Goal: Ask a question: Seek information or help from site administrators or community

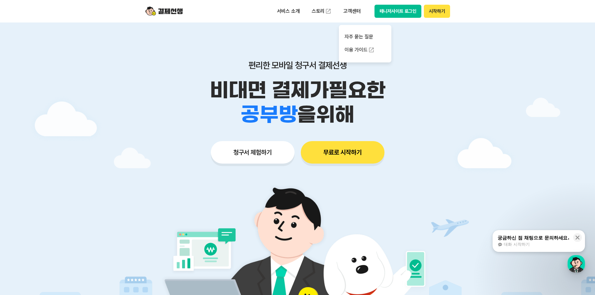
click at [469, 136] on div at bounding box center [297, 188] width 595 height 330
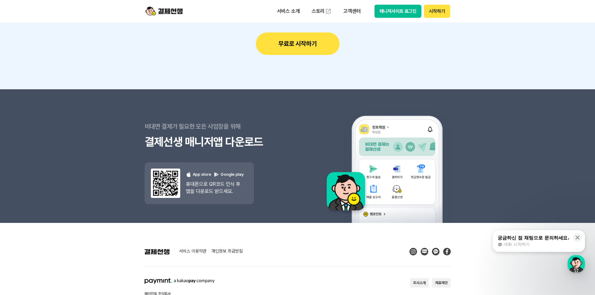
scroll to position [5589, 0]
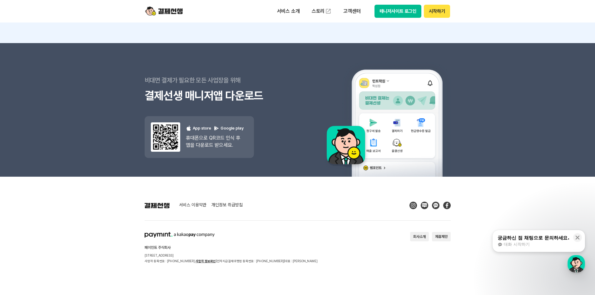
click at [529, 244] on span "대화 시작하기" at bounding box center [517, 245] width 26 height 6
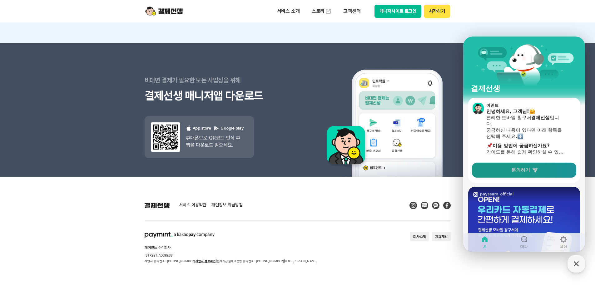
click at [506, 171] on link "문의하기" at bounding box center [524, 170] width 104 height 15
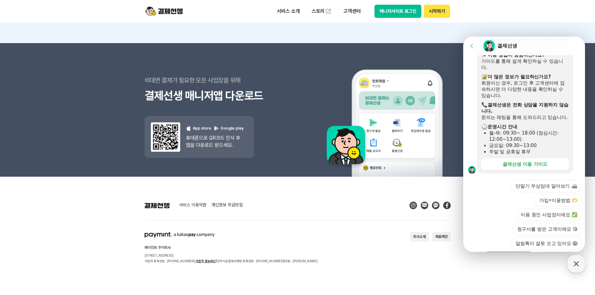
scroll to position [184, 0]
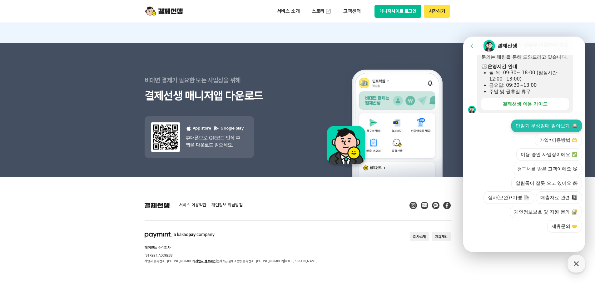
click at [547, 124] on button "단말기 무상임대 알아보기" at bounding box center [547, 126] width 71 height 13
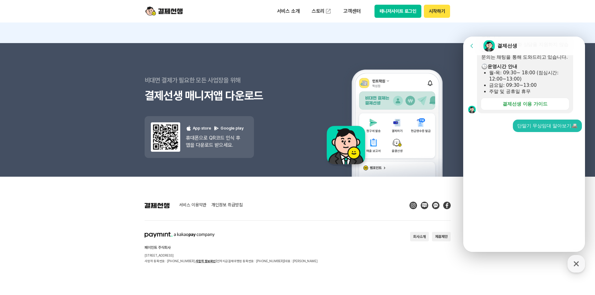
scroll to position [83, 0]
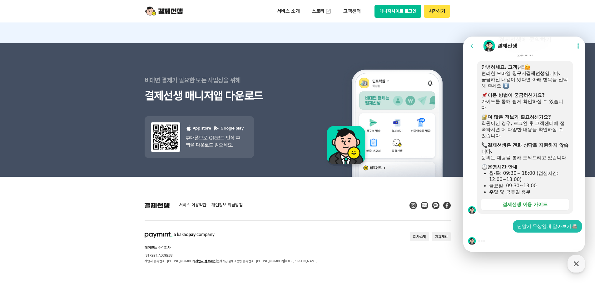
click at [513, 243] on div at bounding box center [526, 241] width 124 height 17
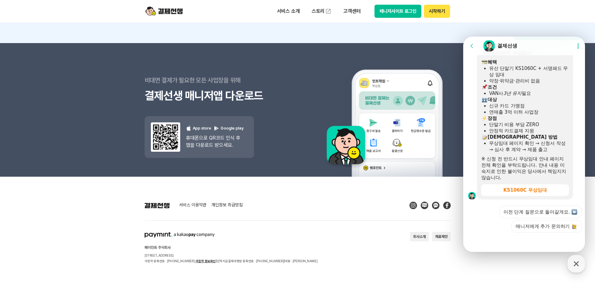
scroll to position [276, 0]
click at [531, 225] on button "매니저에게 추가 문의하기" at bounding box center [547, 226] width 71 height 13
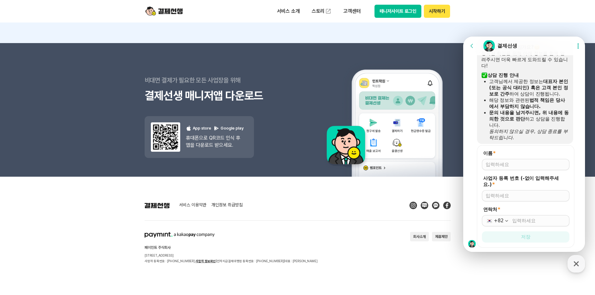
scroll to position [474, 0]
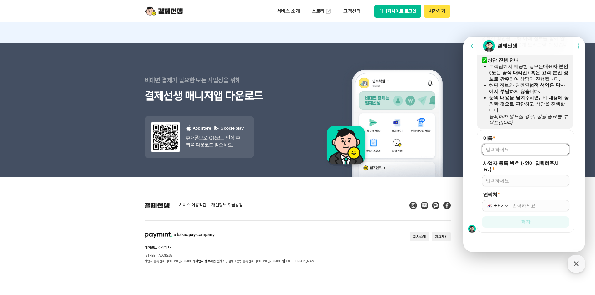
click at [509, 150] on input "이름 *" at bounding box center [526, 150] width 80 height 6
type input "[PERSON_NAME]"
click at [525, 205] on input "연락처 *" at bounding box center [539, 206] width 53 height 6
type input "[PHONE_NUMBER]"
click at [529, 239] on div at bounding box center [526, 241] width 124 height 17
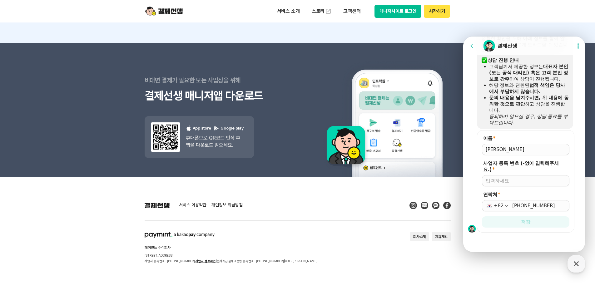
click at [499, 173] on div "사업자 등록 번호 (-없이 입력해주세요.) *" at bounding box center [526, 173] width 88 height 26
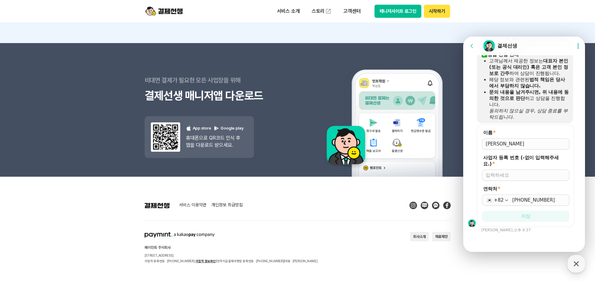
click at [498, 179] on div at bounding box center [526, 175] width 88 height 11
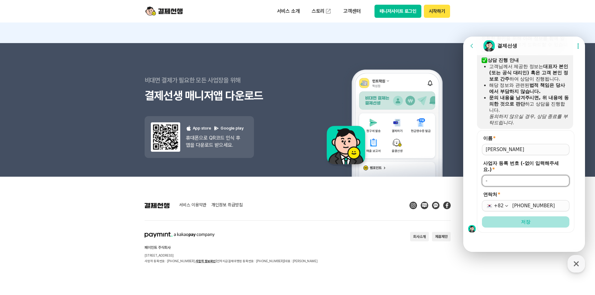
type input "-"
click at [548, 221] on button "저장" at bounding box center [526, 222] width 88 height 11
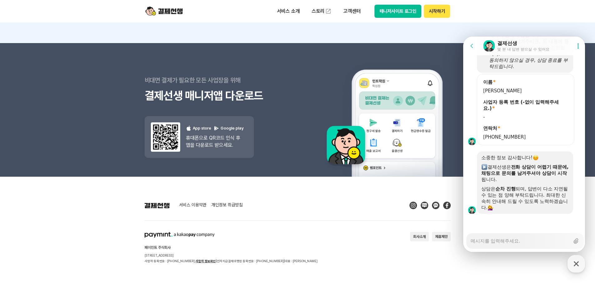
scroll to position [531, 0]
click at [517, 245] on div "Messenger Input Textarea" at bounding box center [520, 241] width 99 height 15
click at [517, 243] on textarea "Messenger Input Textarea" at bounding box center [520, 239] width 99 height 11
type textarea "x"
type textarea "t"
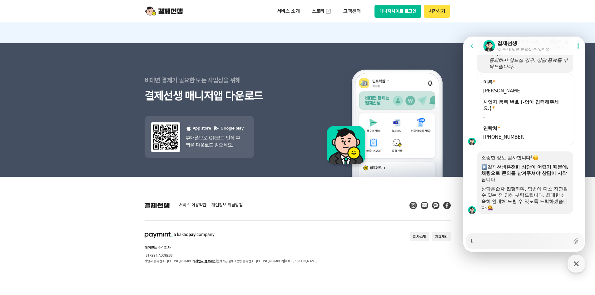
type textarea "x"
type textarea "to"
type textarea "x"
type textarea "tof"
type textarea "x"
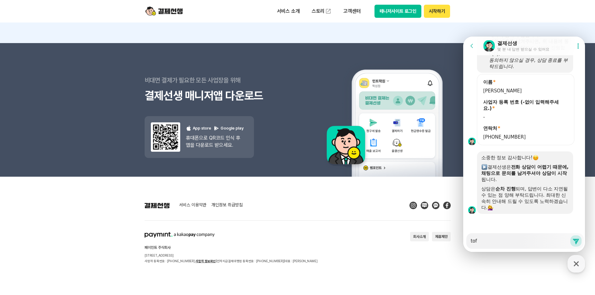
type textarea "tofh"
type textarea "x"
type textarea "tofh"
type textarea "x"
type textarea "tofh"
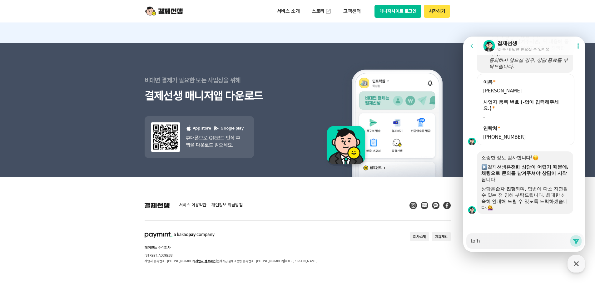
type textarea "x"
type textarea "tof"
type textarea "x"
type textarea "to"
type textarea "x"
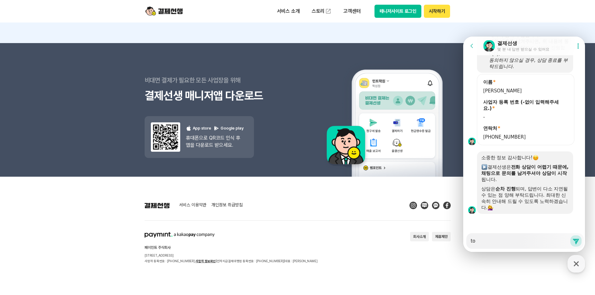
type textarea "t"
type textarea "x"
type textarea "ㅅ"
type textarea "x"
type textarea "새"
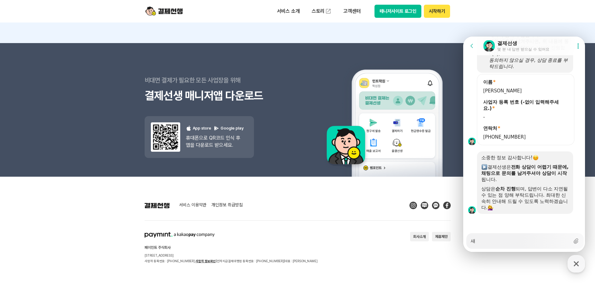
type textarea "x"
type textarea "새로"
type textarea "x"
type textarea "새로"
type textarea "x"
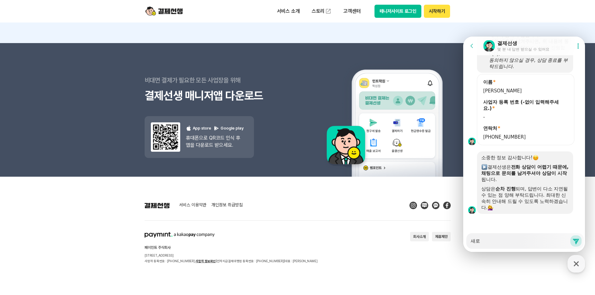
type textarea "새로 ㅅ"
type textarea "x"
type textarea "새로 상"
type textarea "x"
type textarea "새로 사어"
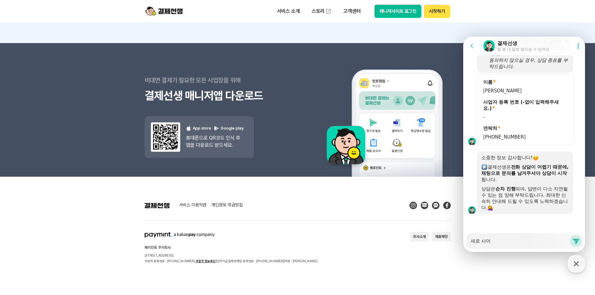
type textarea "x"
type textarea "새로 사업"
type textarea "x"
type textarea "새로 사업자"
type textarea "x"
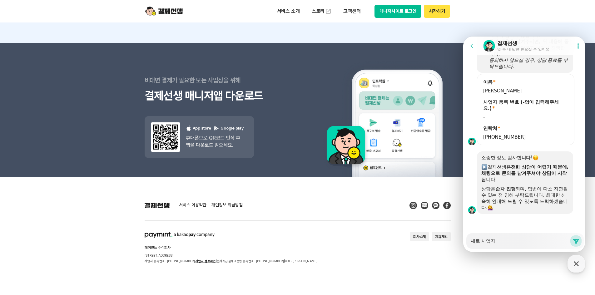
type textarea "새로 사업작"
type textarea "x"
type textarea "새로 사업자가"
type textarea "x"
type textarea "새로 사업자가"
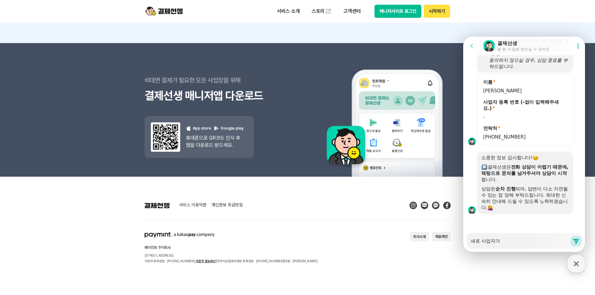
type textarea "x"
type textarea "새로 사업자가 ㄴ"
type textarea "x"
type textarea "새로 사업자가 나"
type textarea "x"
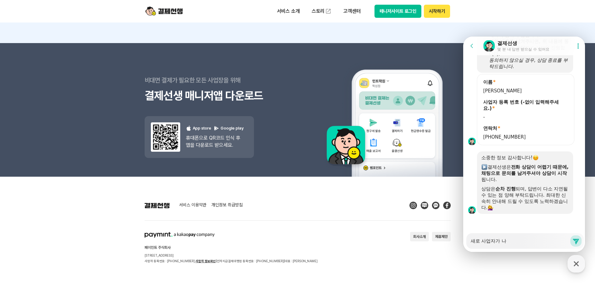
type textarea "새로 사업자가 낭"
type textarea "x"
type textarea "새로 사업자가 나오"
type textarea "x"
type textarea "새로 사업자가 나옥"
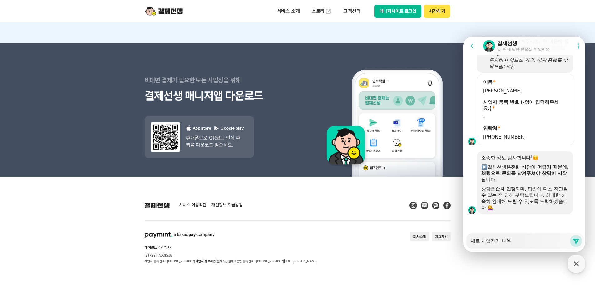
type textarea "x"
type textarea "새로 사업자가 나오게"
type textarea "x"
type textarea "새로 사업자가 나오게 ㄷ"
type textarea "x"
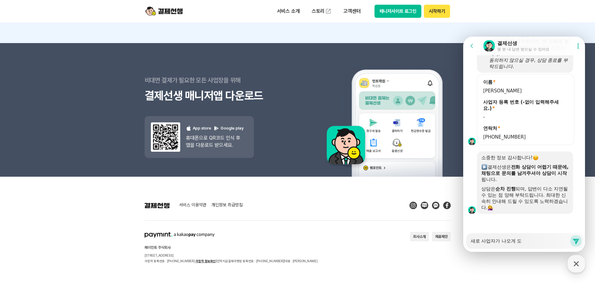
type textarea "새로 사업자가 나오게 되"
type textarea "x"
type textarea "새로 사업자가 나오게 됨"
type textarea "x"
type textarea "새로 사업자가 나오게 되며"
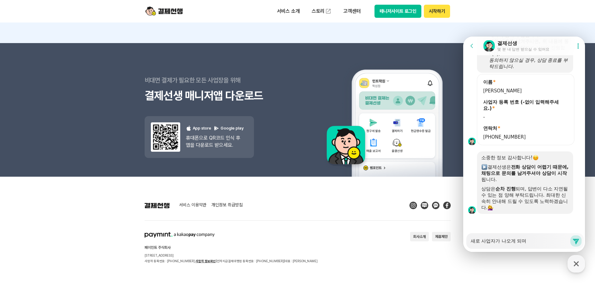
type textarea "x"
type textarea "새로 사업자가 나오게 되면"
type textarea "x"
type textarea "새로 사업자가 나오게 되면"
type textarea "x"
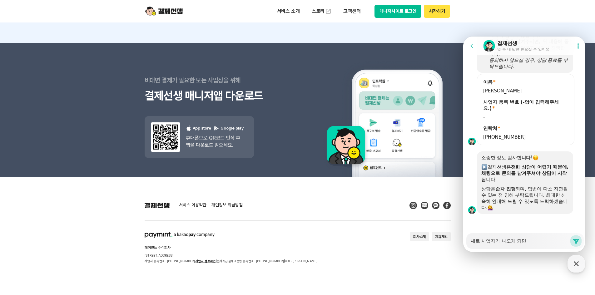
type textarea "새로 사업자가 나오게 되면 ㄱ"
type textarea "x"
type textarea "새로 사업자가 나오게 되면 겨"
type textarea "x"
type textarea "새로 사업자가 나오게 되면 결"
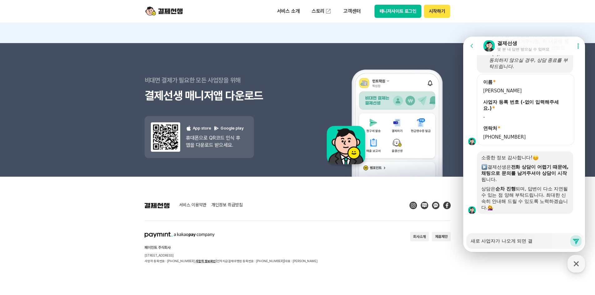
type textarea "x"
type textarea "새로 사업자가 나오게 되면 결ㅈ"
type textarea "x"
type textarea "새로 사업자가 나오게 되면 결제"
type textarea "x"
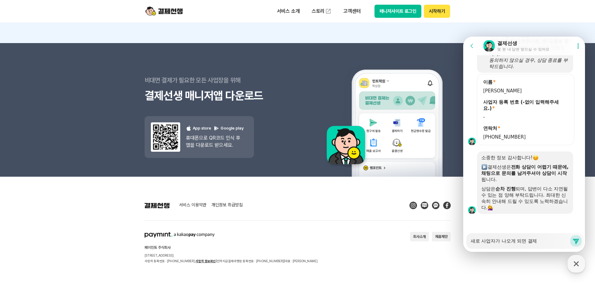
type textarea "새로 사업자가 나오게 되면 결젯"
type textarea "x"
type textarea "새로 사업자가 나오게 되면 결젯ㄴ"
type textarea "x"
type textarea "새로 사업자가 나오게 되면 결젯"
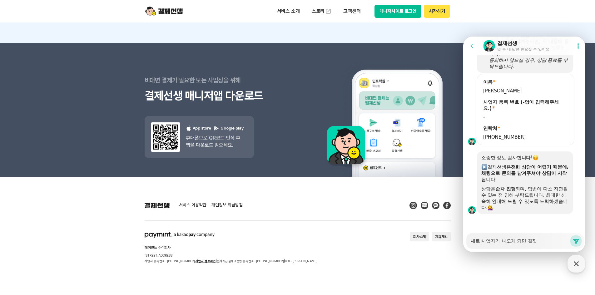
type textarea "x"
type textarea "새로 사업자가 나오게 되면 결"
type textarea "x"
type textarea "새로 사업자가 나오게 되면 결제"
type textarea "x"
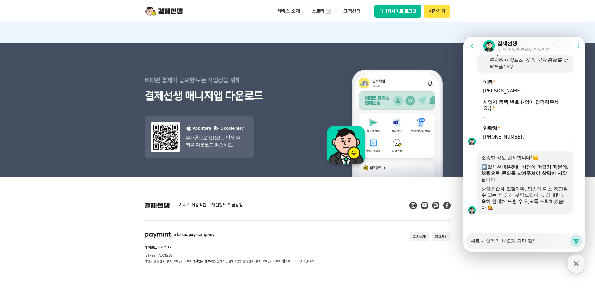
type textarea "새로 사업자가 나오게 되면 결젯"
type textarea "x"
type textarea "새로 사업자가 나오게 되면 결제서"
type textarea "x"
type textarea "새로 사업자가 나오게 되면 결제선"
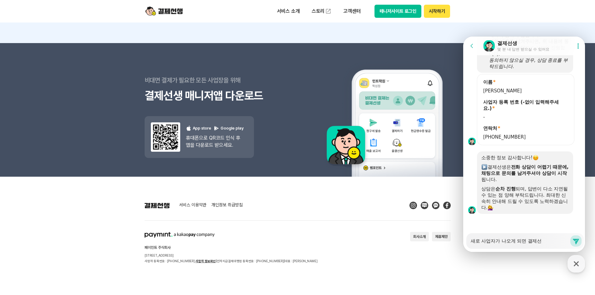
type textarea "x"
type textarea "새로 사업자가 나오게 되면 결제선ㅅ"
type textarea "x"
type textarea "새로 사업자가 나오게 되면 결제선생"
type textarea "x"
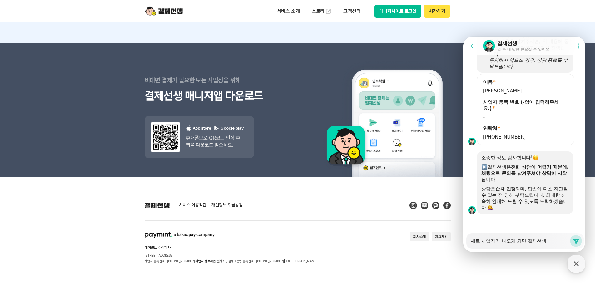
type textarea "새로 사업자가 나오게 되면 결제선생"
type textarea "x"
type textarea "새로 사업자가 나오게 되면 결제선생 ㅇ"
type textarea "x"
type textarea "새로 사업자가 나오게 되면 결제선생 오"
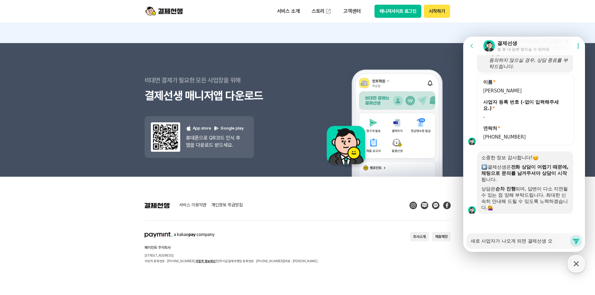
type textarea "x"
type textarea "새로 사업자가 나오게 되면 결제선생 온"
type textarea "x"
type textarea "새로 사업자가 나오게 되면 결제선생 온ㄹ"
type textarea "x"
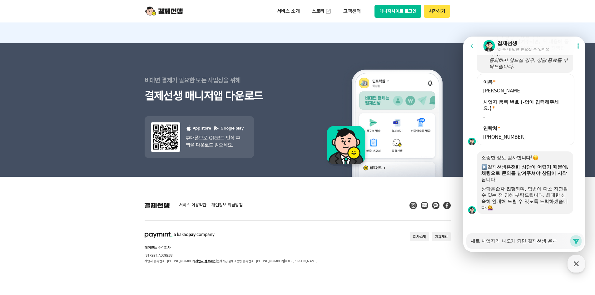
type textarea "새로 사업자가 나오게 되면 결제선생 온라"
type textarea "x"
type textarea "새로 사업자가 나오게 되면 결제선생 온랑"
type textarea "x"
type textarea "새로 사업자가 나오게 되면 결제선생 온라이"
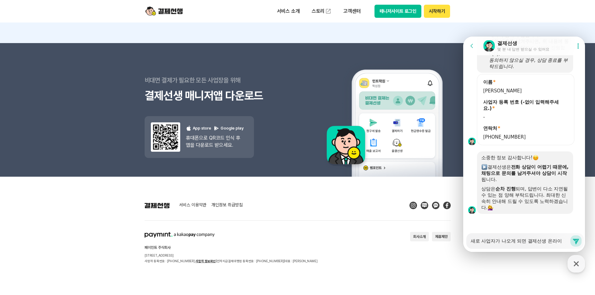
type textarea "x"
type textarea "새로 사업자가 나오게 되면 결제선생 온라인"
type textarea "x"
type textarea "새로 사업자가 나오게 되면 결제선생 온라인"
type textarea "x"
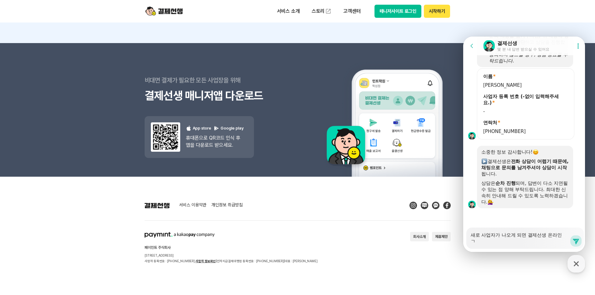
type textarea "새로 사업자가 나오게 되면 결제선생 온라인 겨"
type textarea "x"
type textarea "새로 사업자가 나오게 되면 결제선생 온라인 결"
type textarea "x"
type textarea "새로 사업자가 나오게 되면 결제선생 온라인 결ㅈ"
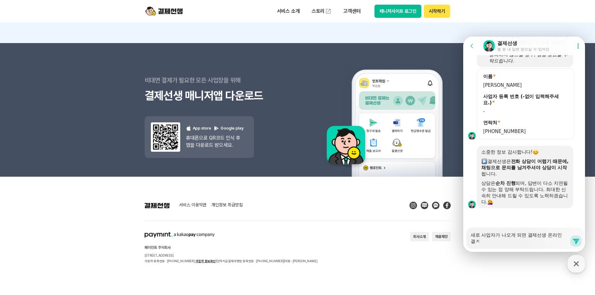
type textarea "x"
type textarea "새로 사업자가 나오게 되면 결제선생 온라인 결제"
type textarea "x"
type textarea "새로 사업자가 나오게 되면 결제선생 온라인 결제르"
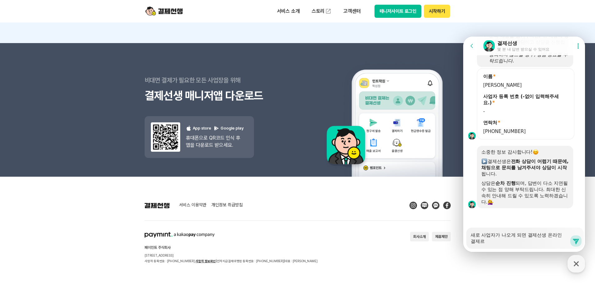
type textarea "x"
type textarea "새로 사업자가 나오게 되면 결제선생 온라인 결제를"
type textarea "x"
type textarea "새로 사업자가 나오게 되면 결제선생 온라인 결제를"
type textarea "x"
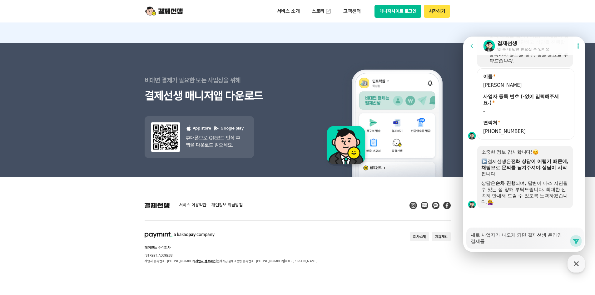
type textarea "새로 사업자가 나오게 되면 결제선생 온라인 결제를 ㅁ"
type textarea "x"
type textarea "새로 사업자가 나오게 되면 결제선생 온라인 결제를 먼"
type textarea "x"
type textarea "새로 사업자가 나오게 되면 결제선생 온라인 결제를 먼저"
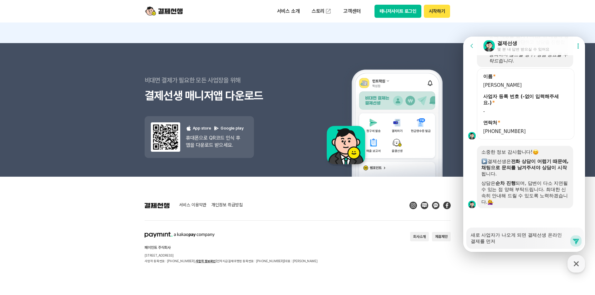
type textarea "x"
type textarea "새로 사업자가 나오게 되면 결제선생 온라인 결제를 먼저"
type textarea "x"
type textarea "새로 사업자가 나오게 되면 결제선생 온라인 결제를 먼저 ㅇ"
type textarea "x"
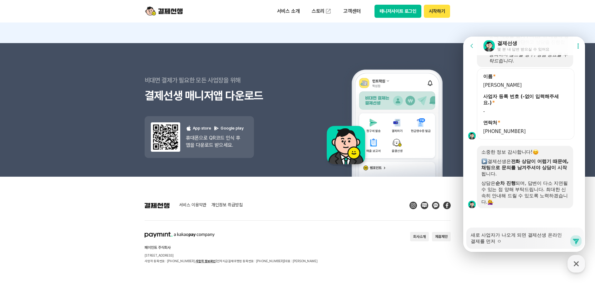
type textarea "새로 사업자가 나오게 되면 결제선생 온라인 결제를 먼저 이"
type textarea "x"
type textarea "새로 사업자가 나오게 되면 결제선생 온라인 결제를 먼저 이요"
type textarea "x"
type textarea "새로 사업자가 나오게 되면 결제선생 온라인 결제를 먼저 이용"
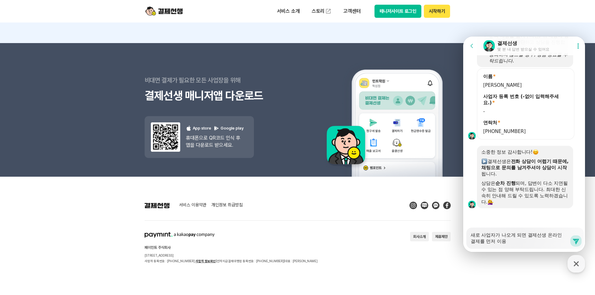
type textarea "x"
type textarea "새로 사업자가 나오게 되면 결제선생 온라인 결제를 먼저 이용ㅎ"
type textarea "x"
type textarea "새로 사업자가 나오게 되면 결제선생 온라인 결제를 먼저 이용하"
type textarea "x"
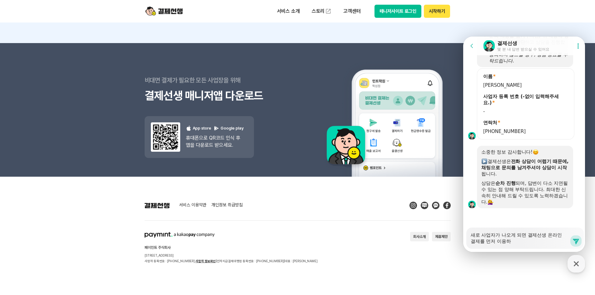
type textarea "새로 사업자가 나오게 되면 결제선생 온라인 결제를 먼저 이용할"
type textarea "x"
type textarea "새로 사업자가 나오게 되면 결제선생 온라인 결제를 먼저 이용할 ㅅ"
type textarea "x"
type textarea "새로 사업자가 나오게 되면 결제선생 온라인 결제를 먼저 이용할 수"
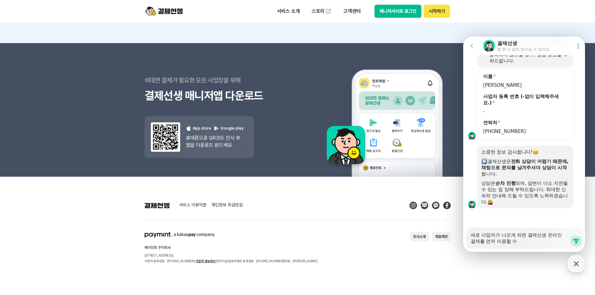
type textarea "x"
type textarea "새로 사업자가 나오게 되면 결제선생 온라인 결제를 먼저 이용할 수"
type textarea "x"
type textarea "새로 사업자가 나오게 되면 결제선생 온라인 결제를 먼저 이용할 수 ㅇ"
type textarea "x"
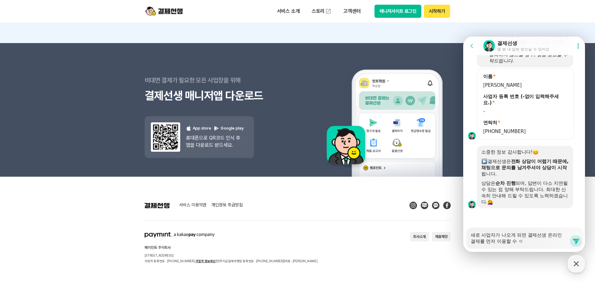
type textarea "새로 사업자가 나오게 되면 결제선생 온라인 결제를 먼저 이용할 수 이"
type textarea "x"
type textarea "새로 사업자가 나오게 되면 결제선생 온라인 결제를 먼저 이용할 수 이ㅛ"
type textarea "x"
type textarea "새로 사업자가 나오게 되면 결제선생 온라인 결제를 먼저 이용할 수 이ㅛㄴ"
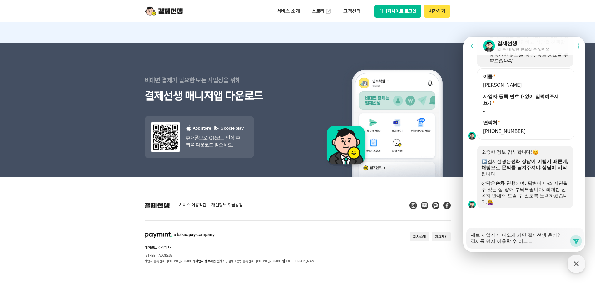
type textarea "x"
type textarea "새로 사업자가 나오게 되면 결제선생 온라인 결제를 먼저 이용할 수 이ㅛ나"
type textarea "x"
type textarea "새로 사업자가 나오게 되면 결제선생 온라인 결제를 먼저 이용할 수 이ㅛㄴ"
type textarea "x"
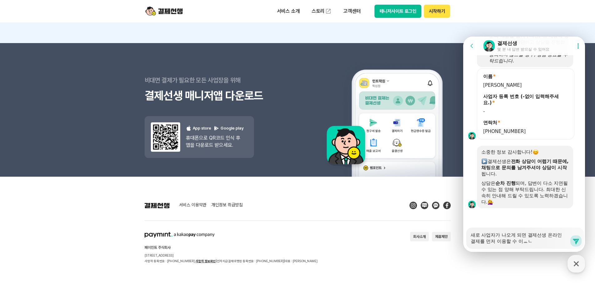
type textarea "새로 사업자가 나오게 되면 결제선생 온라인 결제를 먼저 이용할 수 이ㅛ"
type textarea "x"
type textarea "새로 사업자가 나오게 되면 결제선생 온라인 결제를 먼저 이용할 수 이"
type textarea "x"
type textarea "새로 사업자가 나오게 되면 결제선생 온라인 결제를 먼저 이용할 수"
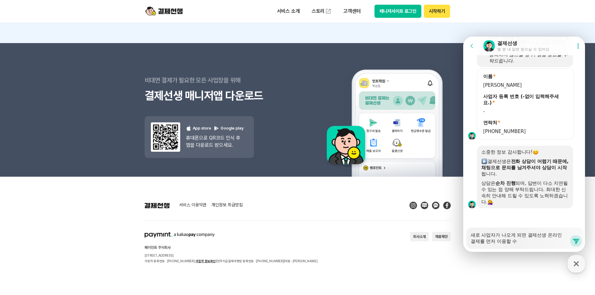
type textarea "x"
type textarea "새로 사업자가 나오게 되면 결제선생 온라인 결제를 먼저 이용할 수 이"
type textarea "x"
type textarea "새로 사업자가 나오게 되면 결제선생 온라인 결제를 먼저 이용할 수 있"
type textarea "x"
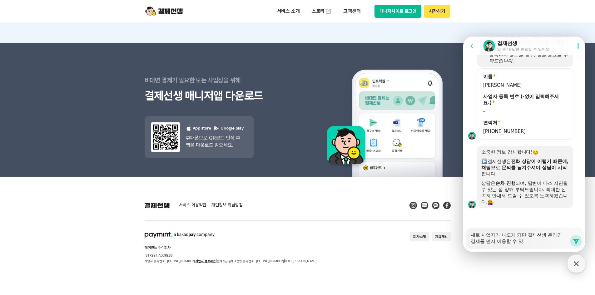
type textarea "새로 사업자가 나오게 되면 결제선생 온라인 결제를 먼저 이용할 수 있ㄴ"
type textarea "x"
type textarea "새로 사업자가 나오게 되면 결제선생 온라인 결제를 먼저 이용할 수 있나"
type textarea "x"
type textarea "새로 사업자가 나오게 되면 결제선생 온라인 결제를 먼저 이용할 수 있낭"
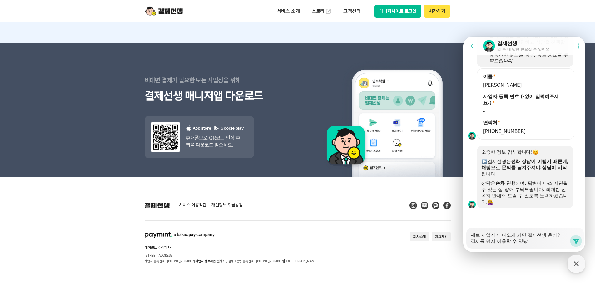
type textarea "x"
type textarea "새로 사업자가 나오게 되면 결제선생 온라인 결제를 먼저 이용할 수 있나요"
type textarea "x"
type textarea "새로 사업자가 나오게 되면 결제선생 온라인 결제를 먼저 이용할 수 있나요?"
type textarea "x"
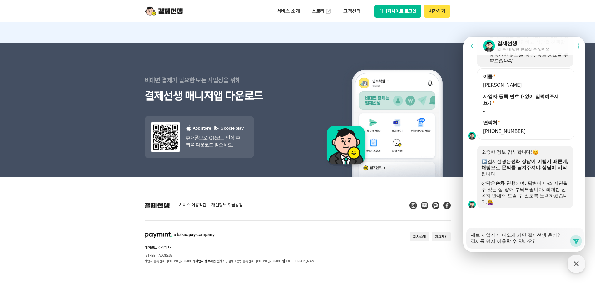
type textarea "새로 사업자가 나오게 되면 결제선생 온라인 결제를 먼저 이용할 수 있나요? ㄱ"
type textarea "x"
type textarea "새로 사업자가 나오게 되면 결제선생 온라인 결제를 먼저 이용할 수 있나요? 그"
type textarea "x"
type textarea "새로 사업자가 나오게 되면 결제선생 온라인 결제를 먼저 이용할 수 있나요? 글"
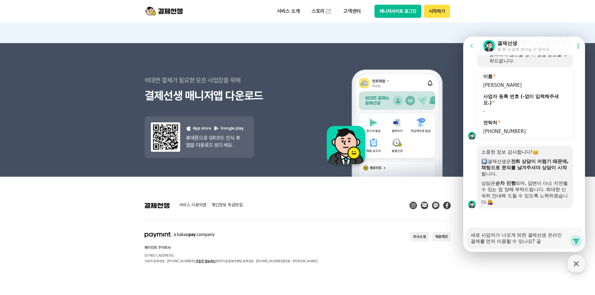
type textarea "x"
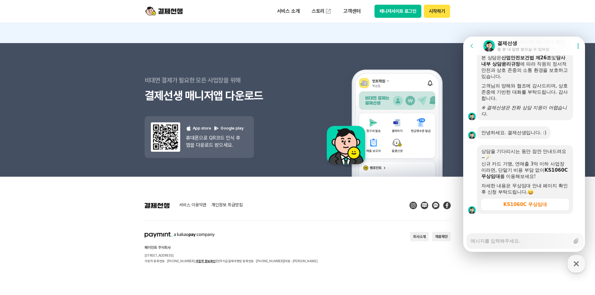
scroll to position [863, 0]
click at [523, 209] on link "KS1060C 무상임대" at bounding box center [525, 204] width 89 height 13
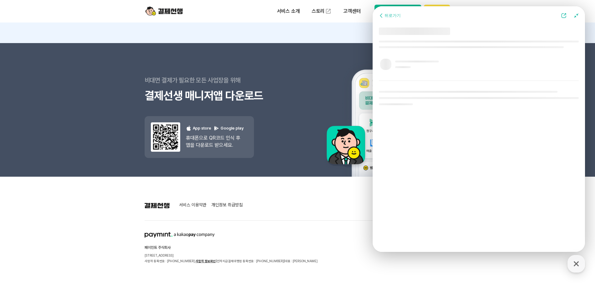
scroll to position [745, 0]
click at [464, 9] on div "뒤로가기" at bounding box center [479, 15] width 206 height 13
click at [389, 13] on div "뒤로가기" at bounding box center [393, 16] width 16 height 6
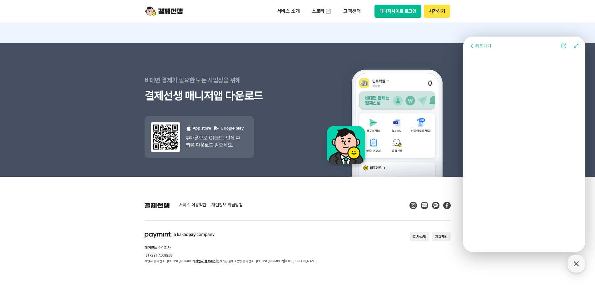
scroll to position [863, 0]
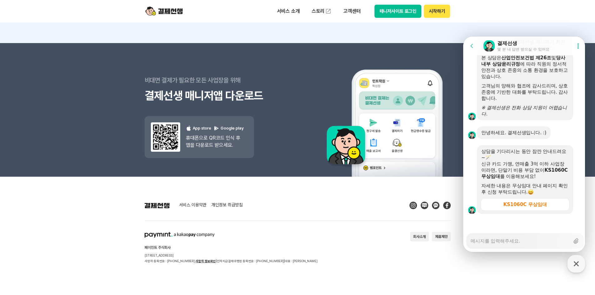
click at [529, 243] on textarea "Messenger Input Textarea" at bounding box center [520, 239] width 99 height 11
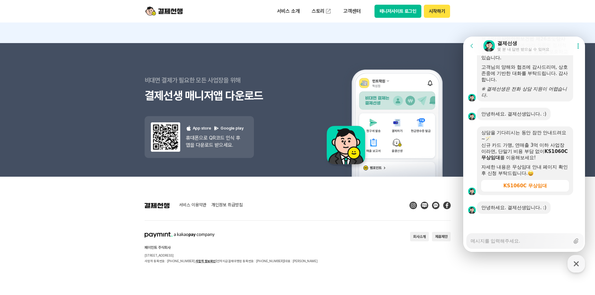
scroll to position [881, 0]
click at [528, 243] on textarea "Messenger Input Textarea" at bounding box center [520, 239] width 99 height 11
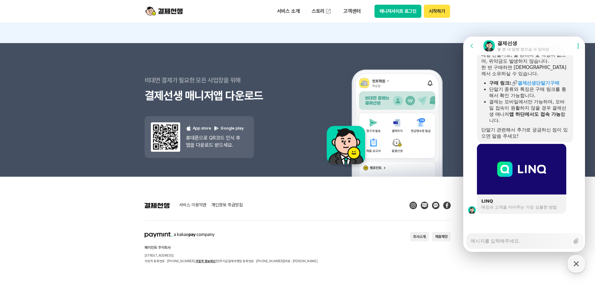
scroll to position [1193, 0]
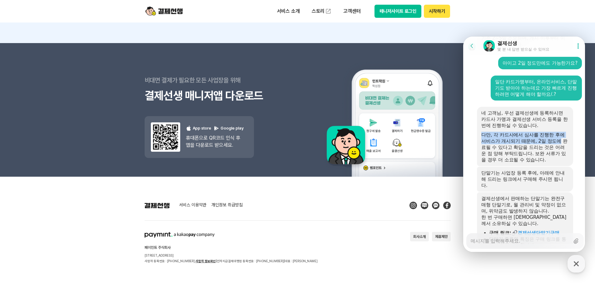
drag, startPoint x: 484, startPoint y: 144, endPoint x: 567, endPoint y: 148, distance: 83.9
click at [567, 148] on div "네 고객님, 우선 결제선생에 등록하시면 카드사 가맹과 결제선생 서비스 등록을 한번에 진행하실 수 있습니다. 다만, 각 카드사에서 심사를 진행한…" at bounding box center [525, 136] width 96 height 59
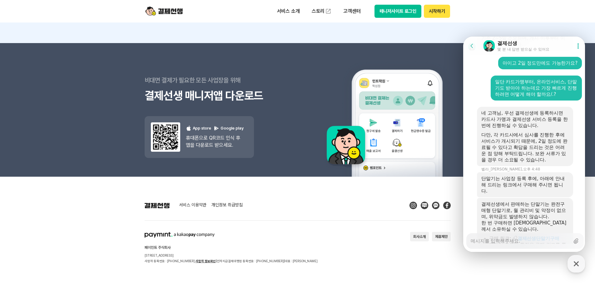
click at [564, 160] on div "다만, 각 카드사에서 심사를 진행한 후에 서비스가 개시되기 때문에, 2일 정도에 완료될 수 있다고 확답을 드리는 것은 어려운 점 양해 부탁드립…" at bounding box center [526, 147] width 88 height 31
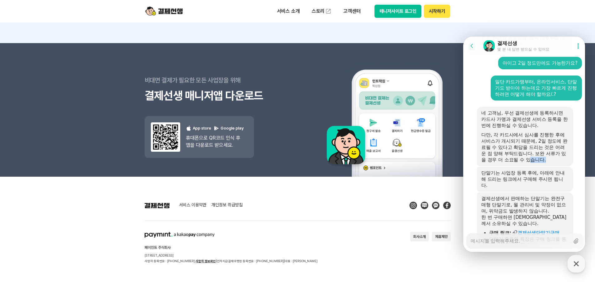
drag, startPoint x: 560, startPoint y: 164, endPoint x: 537, endPoint y: 167, distance: 23.9
click at [537, 163] on div "다만, 각 카드사에서 심사를 진행한 후에 서비스가 개시되기 때문에, 2일 정도에 완료될 수 있다고 확답을 드리는 것은 어려운 점 양해 부탁드립…" at bounding box center [526, 147] width 88 height 31
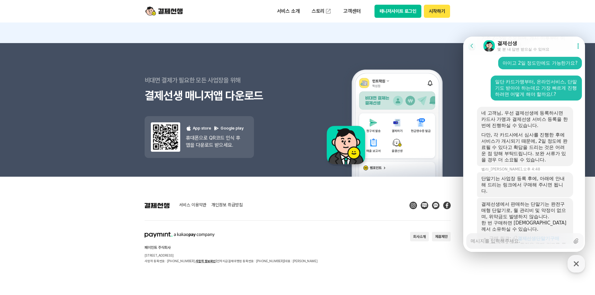
click at [509, 148] on div "다만, 각 카드사에서 심사를 진행한 후에 서비스가 개시되기 때문에, 2일 정도에 완료될 수 있다고 확답을 드리는 것은 어려운 점 양해 부탁드립…" at bounding box center [526, 147] width 88 height 31
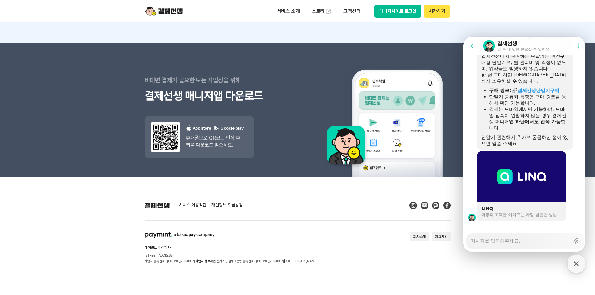
scroll to position [1349, 0]
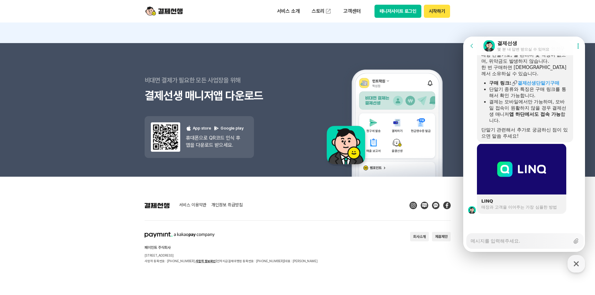
click at [511, 244] on textarea "Messenger Input Textarea" at bounding box center [520, 239] width 99 height 11
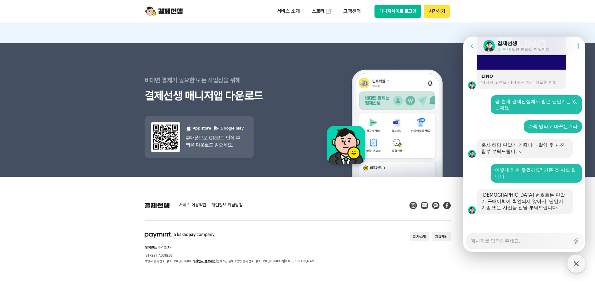
scroll to position [1474, 0]
click at [324, 138] on img at bounding box center [385, 110] width 132 height 133
click at [521, 240] on textarea "Messenger Input Textarea" at bounding box center [520, 239] width 99 height 11
